Goal: Find specific page/section: Find specific page/section

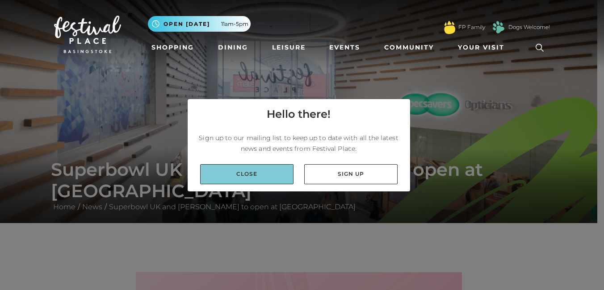
click at [255, 172] on link "Close" at bounding box center [246, 174] width 93 height 20
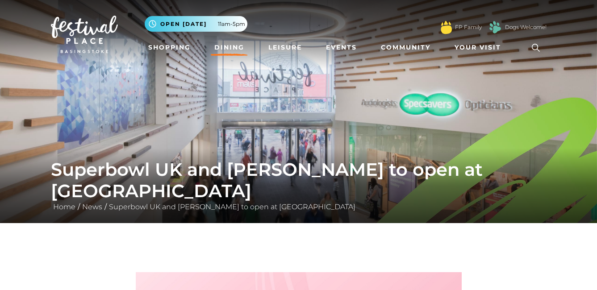
click at [225, 46] on link "Dining" at bounding box center [229, 47] width 37 height 17
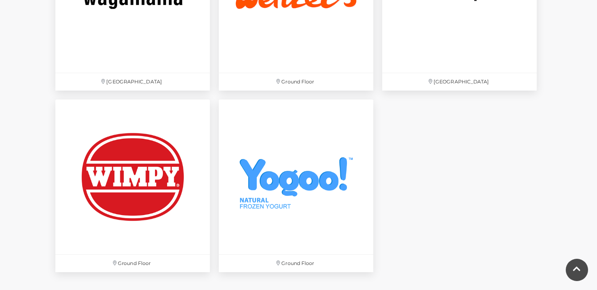
scroll to position [3080, 0]
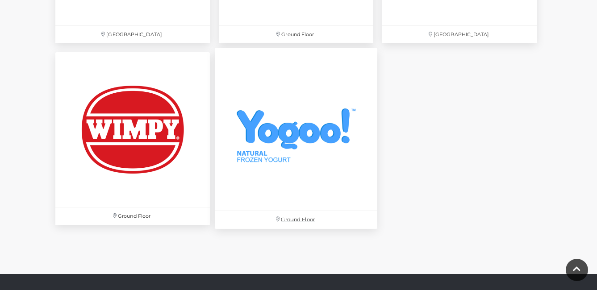
drag, startPoint x: 1, startPoint y: 0, endPoint x: 246, endPoint y: 65, distance: 252.5
click at [245, 64] on img at bounding box center [296, 129] width 163 height 163
